Goal: Task Accomplishment & Management: Manage account settings

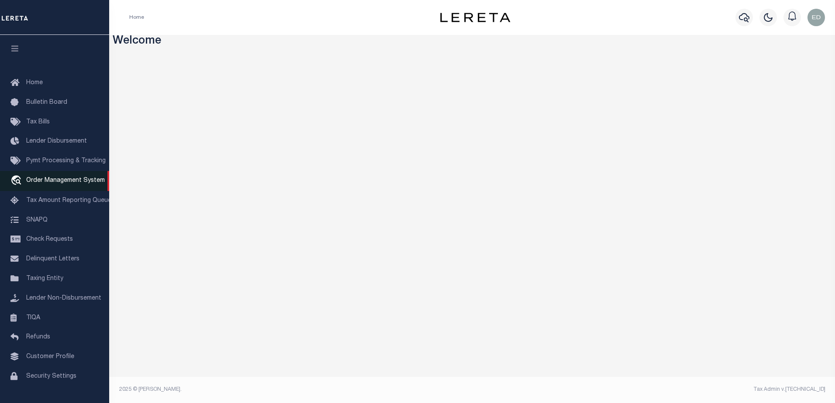
click at [53, 181] on span "Order Management System" at bounding box center [65, 181] width 79 height 6
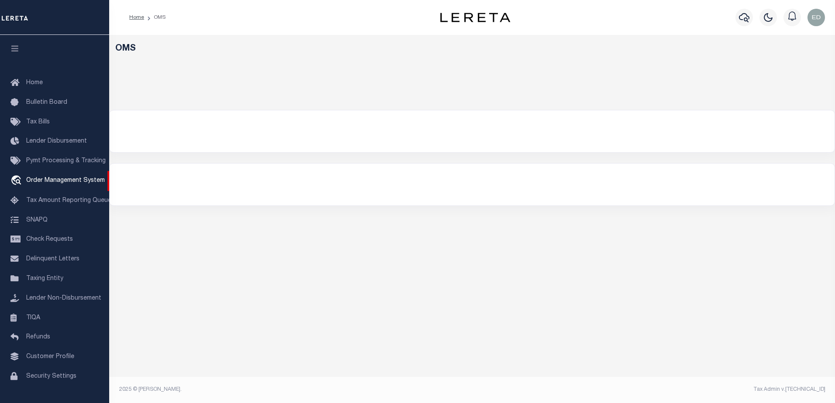
select select "200"
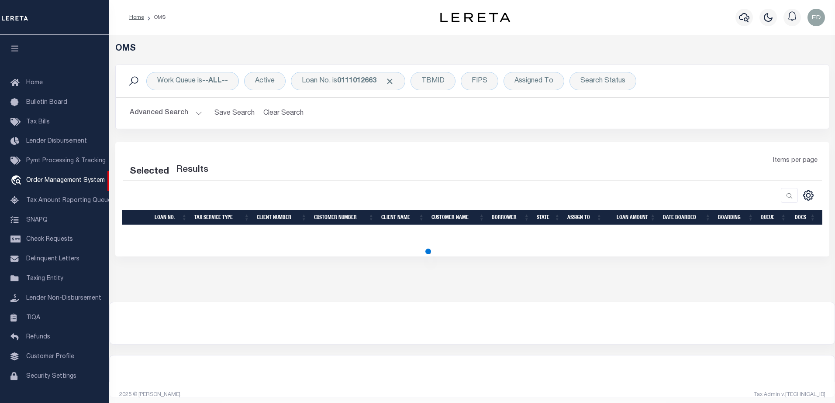
select select "200"
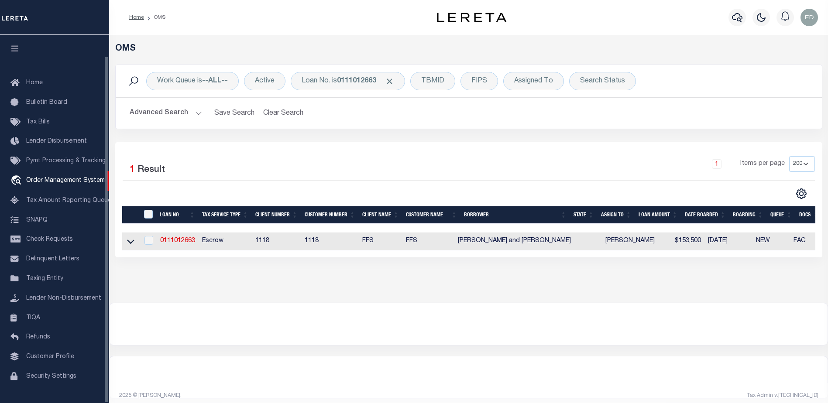
scroll to position [22, 0]
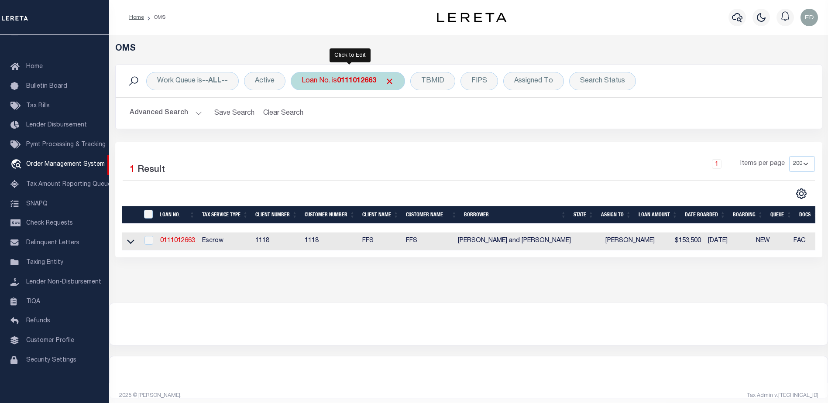
click at [352, 82] on b "0111012663" at bounding box center [356, 81] width 39 height 7
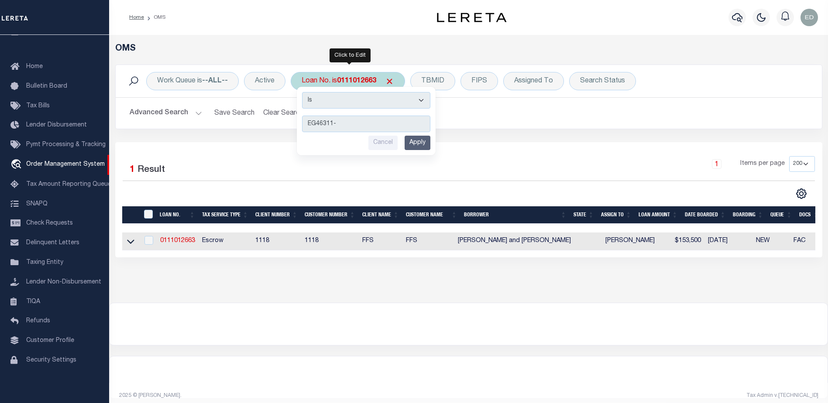
type input "EG46311-1"
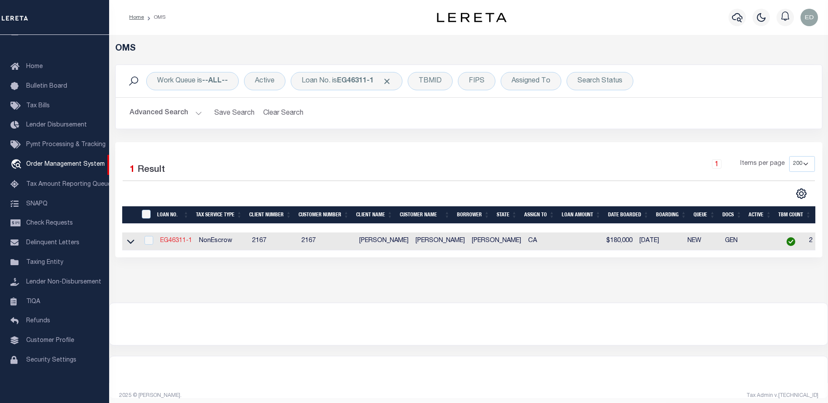
click at [183, 242] on link "EG46311-1" at bounding box center [176, 241] width 32 height 6
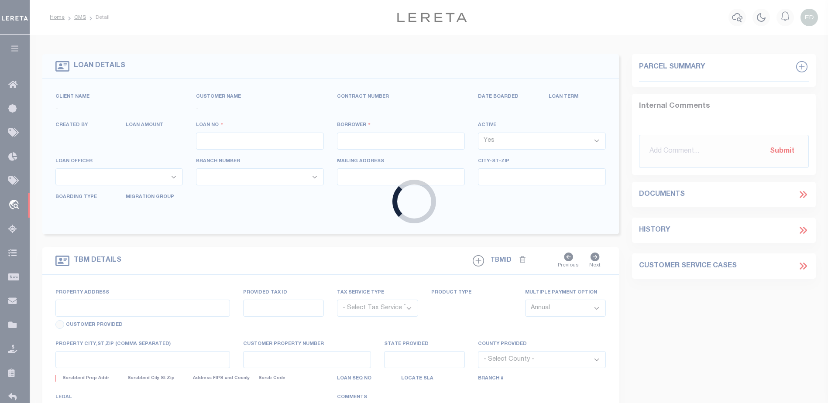
type input "EG46311-1"
type input "[PERSON_NAME]"
select select
type input "[STREET_ADDRESS]"
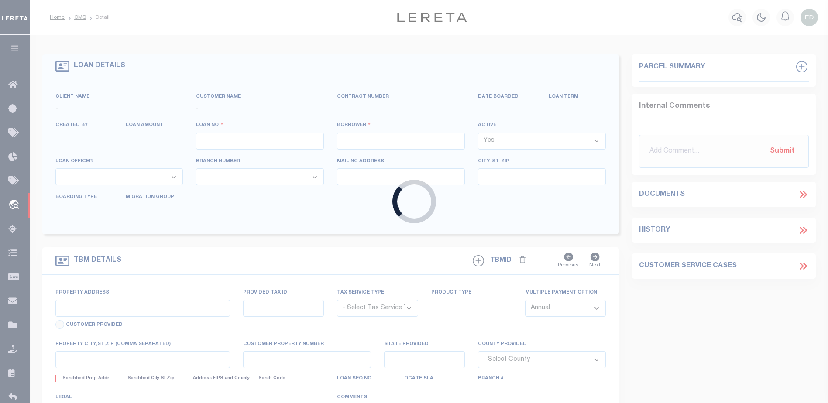
type input "NEWPORT WA 99156-8417"
type input "[DATE]"
select select "10"
select select "NonEscrow"
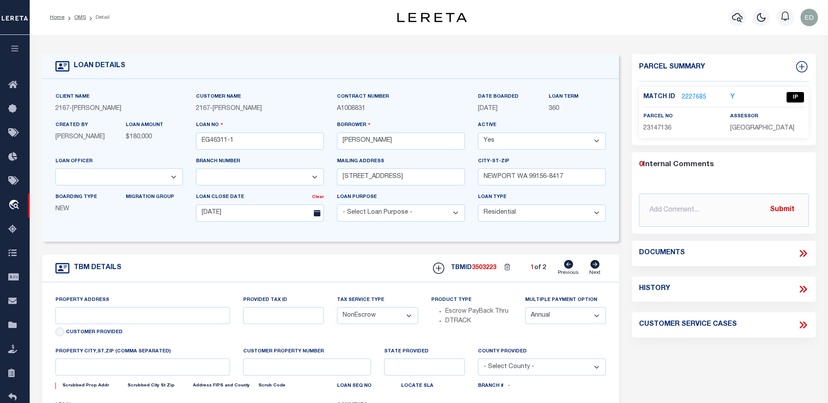
click at [537, 141] on select "Yes No" at bounding box center [542, 141] width 128 height 17
select select "False"
click at [482, 133] on select "Yes No" at bounding box center [542, 141] width 128 height 17
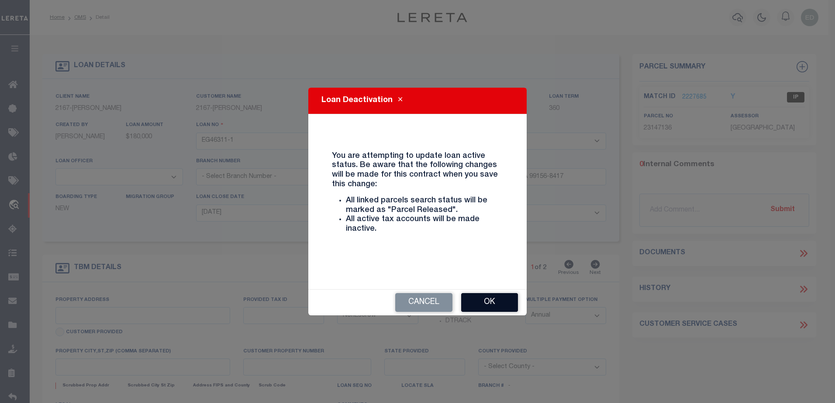
type input "12162 [PERSON_NAME] DR"
select select
type input "[GEOGRAPHIC_DATA]-3931"
type input "CA"
click at [492, 302] on button "Ok" at bounding box center [489, 302] width 57 height 19
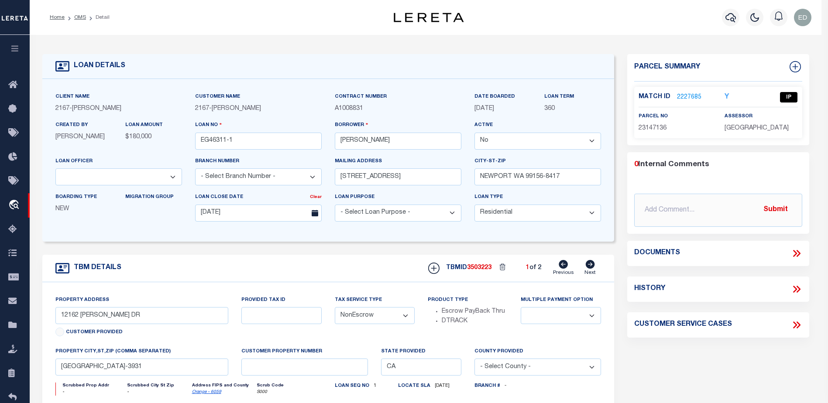
select select "10902"
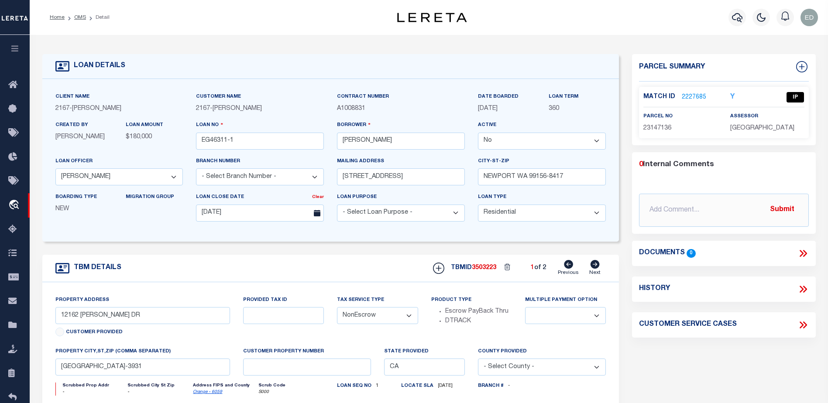
click at [517, 141] on select "Yes No" at bounding box center [542, 141] width 128 height 17
click at [482, 133] on select "Yes No" at bounding box center [542, 141] width 128 height 17
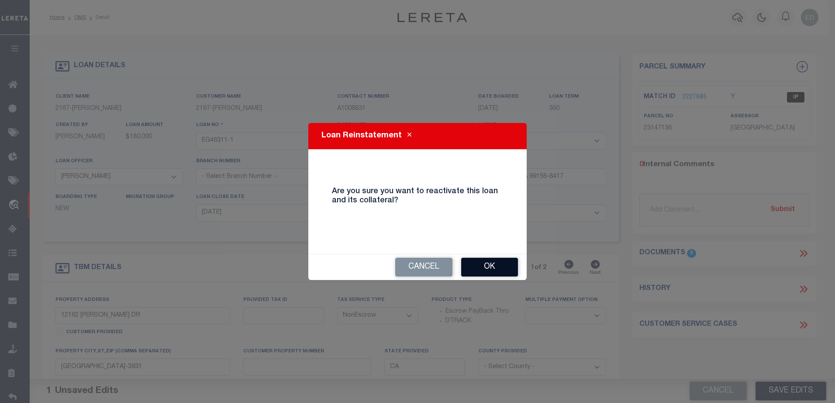
click at [486, 259] on button "Ok" at bounding box center [489, 267] width 57 height 19
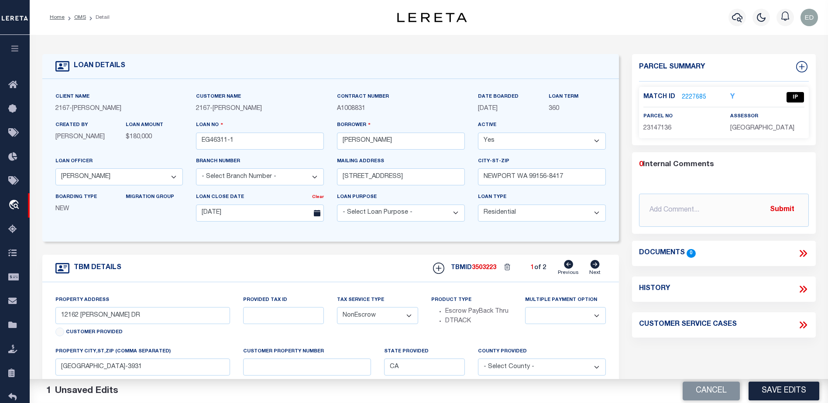
scroll to position [131, 0]
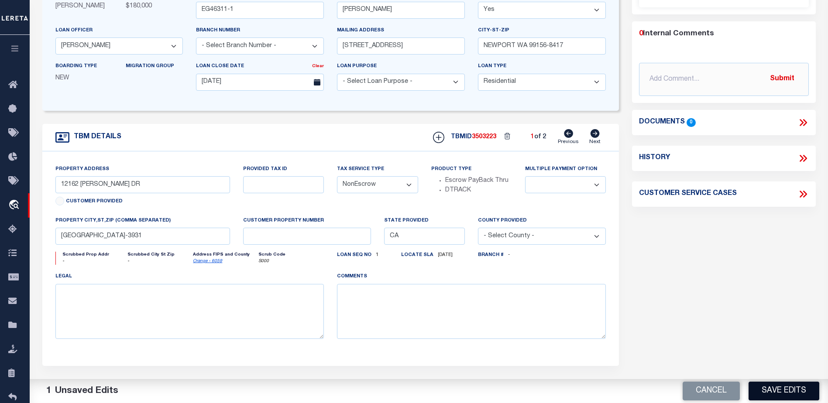
click at [774, 392] on button "Save Edits" at bounding box center [784, 391] width 71 height 19
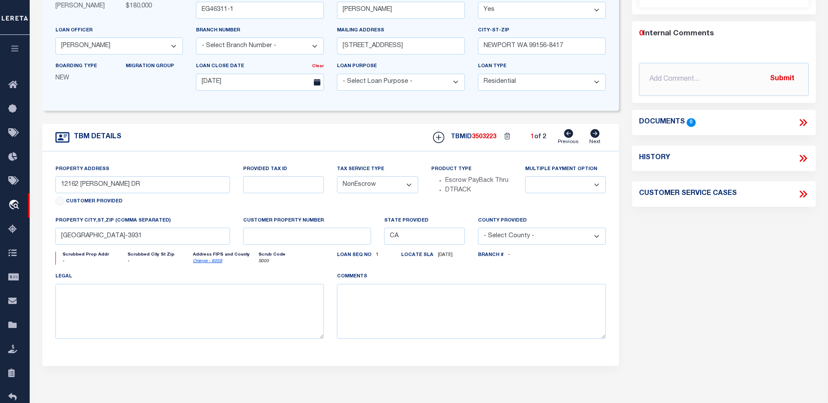
scroll to position [0, 0]
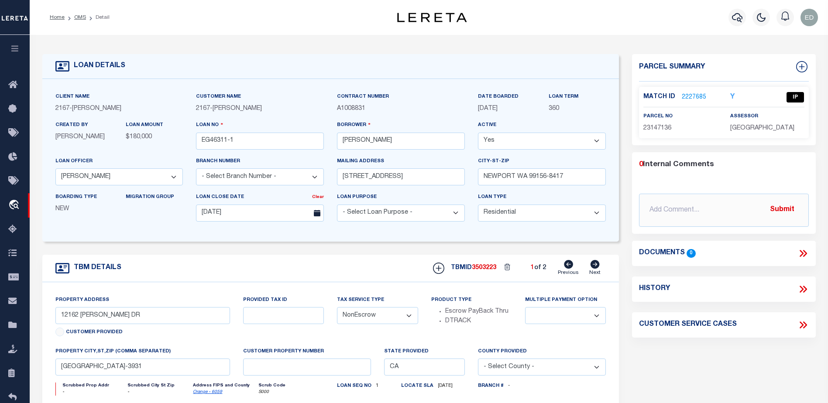
click at [490, 144] on select "Yes No" at bounding box center [542, 141] width 128 height 17
select select "False"
click at [482, 133] on select "Yes No" at bounding box center [542, 141] width 128 height 17
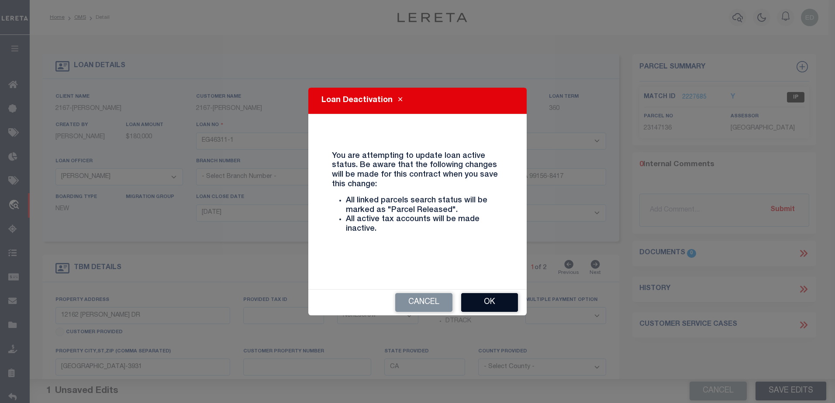
click at [492, 299] on button "Ok" at bounding box center [489, 302] width 57 height 19
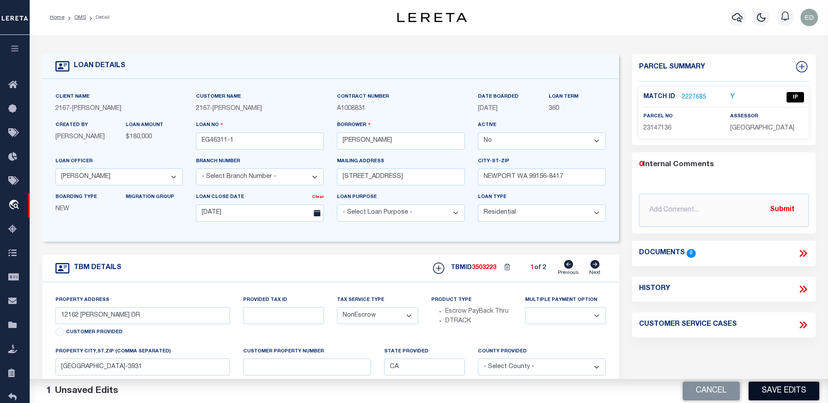
click at [766, 388] on button "Save Edits" at bounding box center [784, 391] width 71 height 19
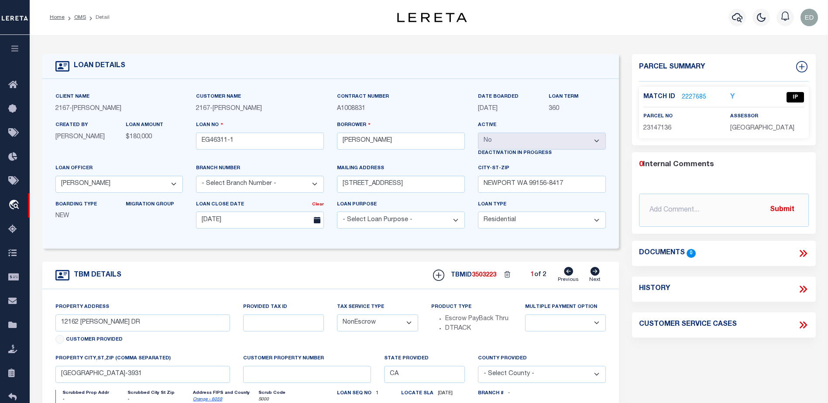
click at [538, 155] on label "Deactivation In progress" at bounding box center [542, 153] width 128 height 7
click at [537, 155] on label "Deactivation In progress" at bounding box center [542, 153] width 128 height 7
copy div "Deactivation In progress"
